Goal: Task Accomplishment & Management: Manage account settings

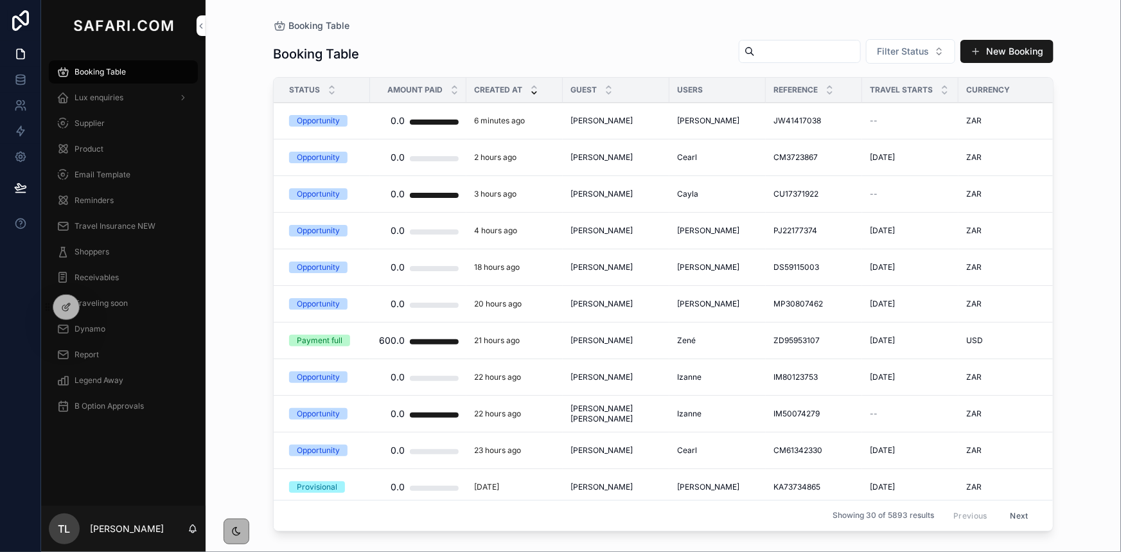
click at [128, 411] on div "B Option Approvals" at bounding box center [124, 406] width 134 height 21
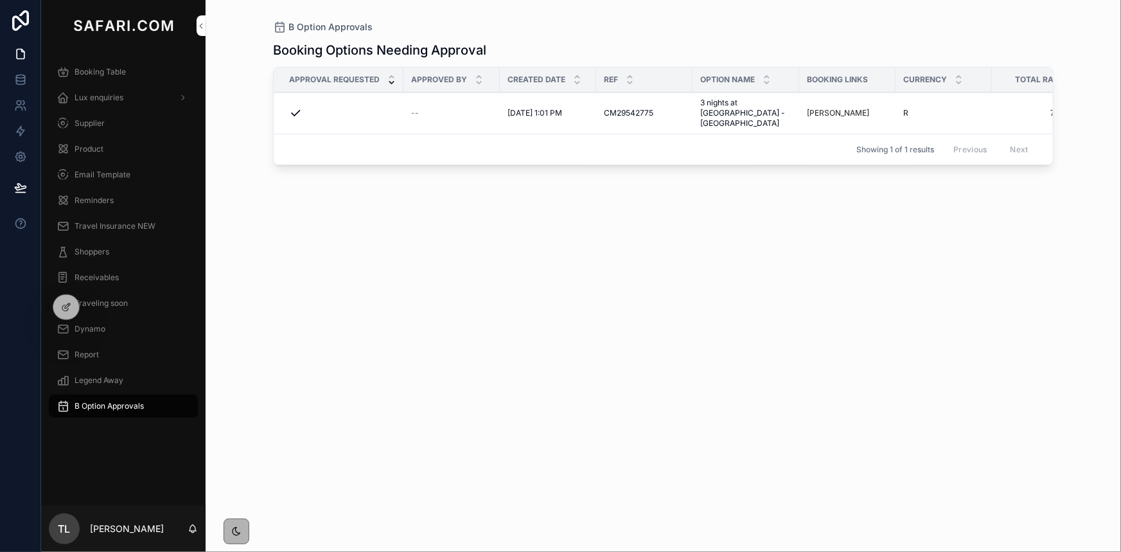
click at [740, 112] on span "3 nights at [GEOGRAPHIC_DATA] - [GEOGRAPHIC_DATA]" at bounding box center [745, 113] width 91 height 31
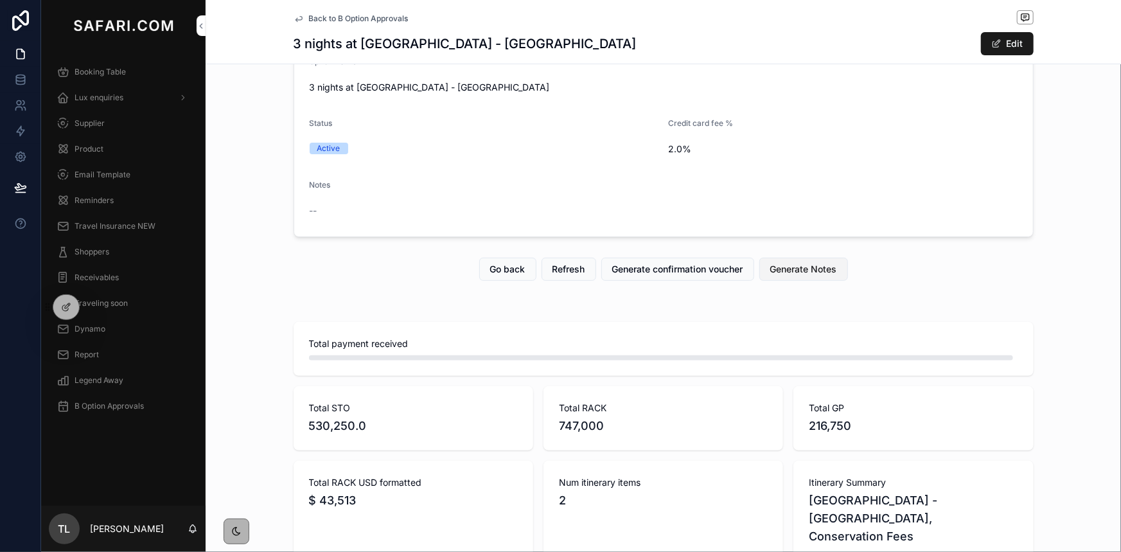
scroll to position [292, 0]
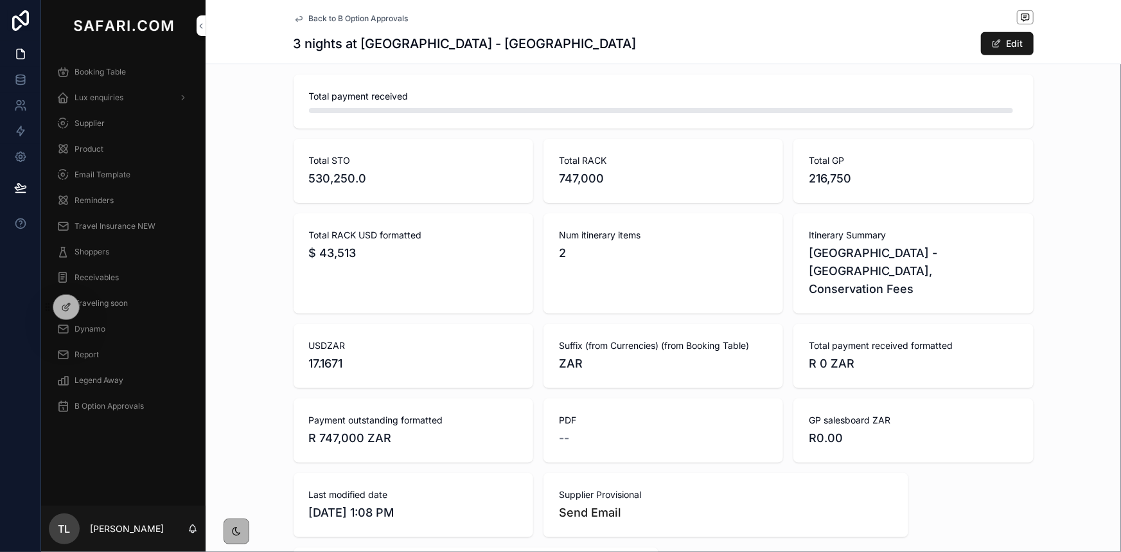
click at [123, 402] on span "B Option Approvals" at bounding box center [109, 406] width 69 height 10
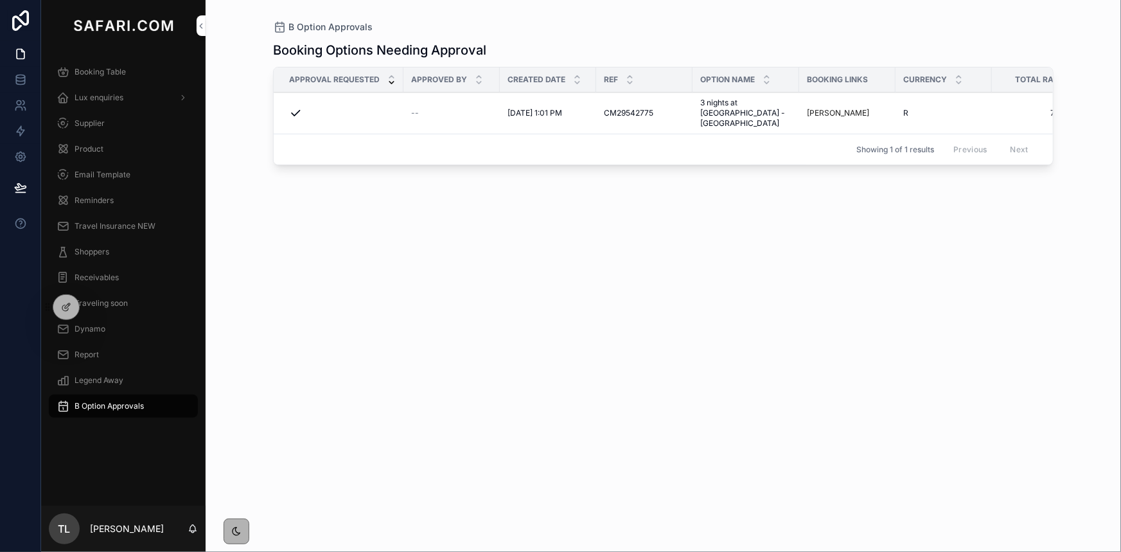
click at [0, 0] on span "Approve" at bounding box center [0, 0] width 0 height 0
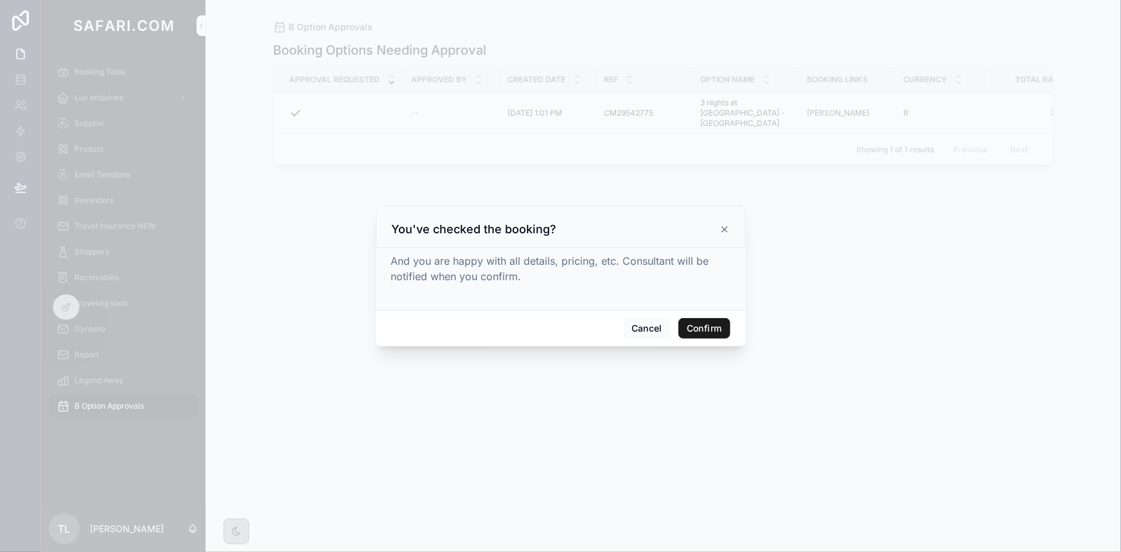
click at [714, 326] on button "Confirm" at bounding box center [703, 328] width 51 height 21
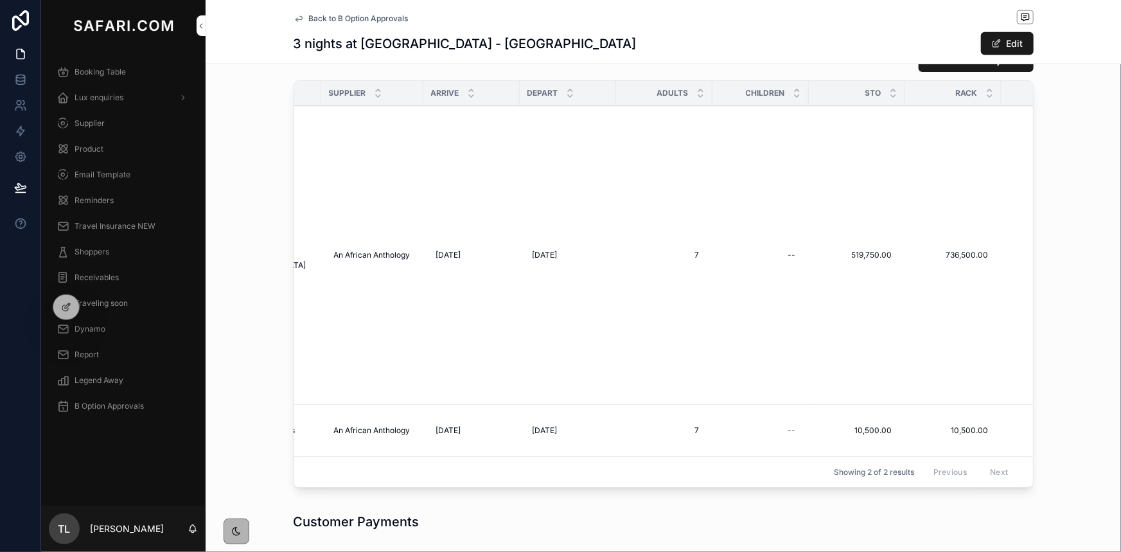
scroll to position [0, 429]
